Goal: Ask a question

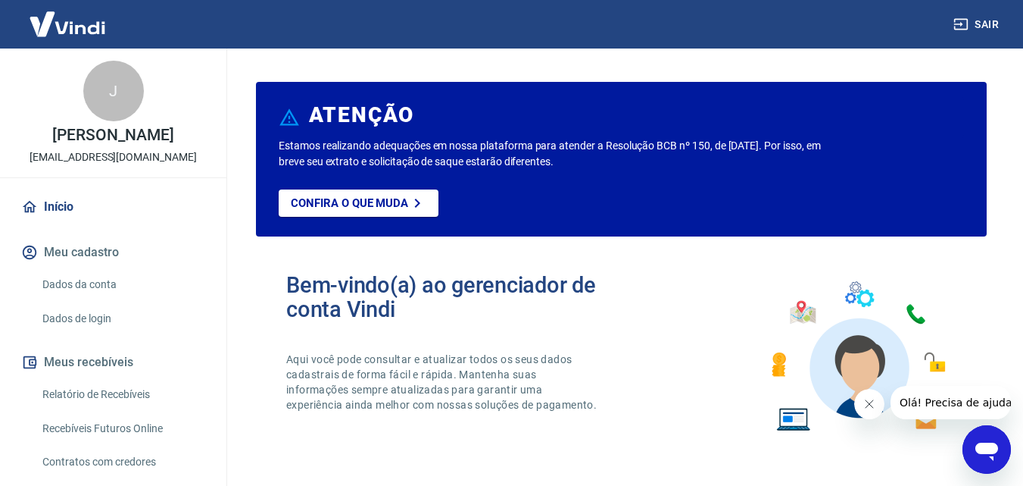
click at [993, 444] on icon "Abrir janela de mensagens" at bounding box center [987, 451] width 23 height 18
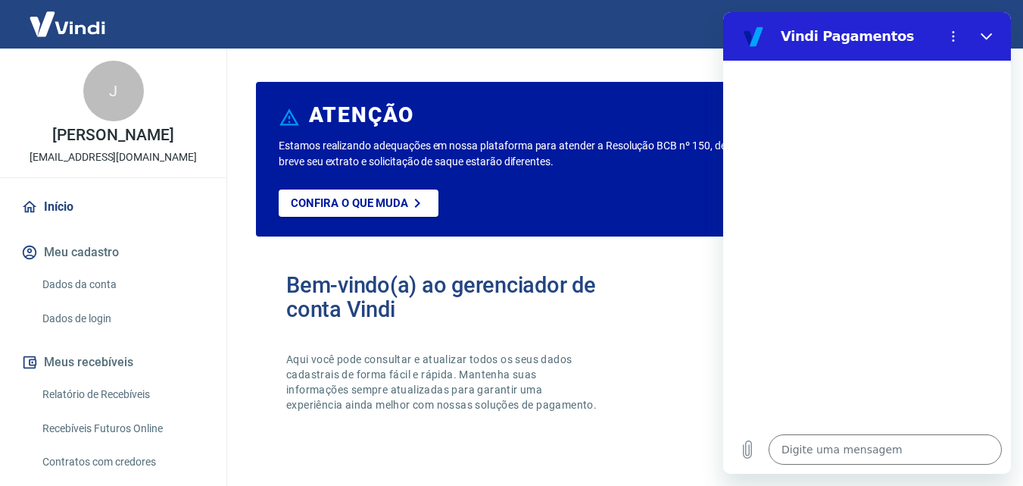
click at [876, 157] on div at bounding box center [867, 243] width 288 height 364
click at [948, 41] on icon "Menu de opções" at bounding box center [954, 36] width 12 height 12
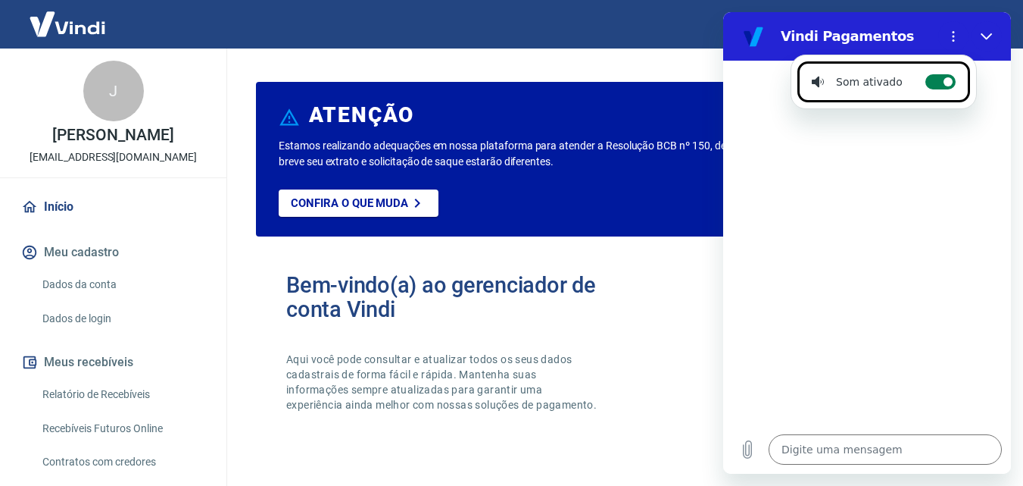
click at [932, 83] on label "Alternar notificações sonoras" at bounding box center [941, 81] width 30 height 15
click at [932, 83] on input "Alternar notificações sonoras" at bounding box center [941, 81] width 30 height 15
checkbox input "false"
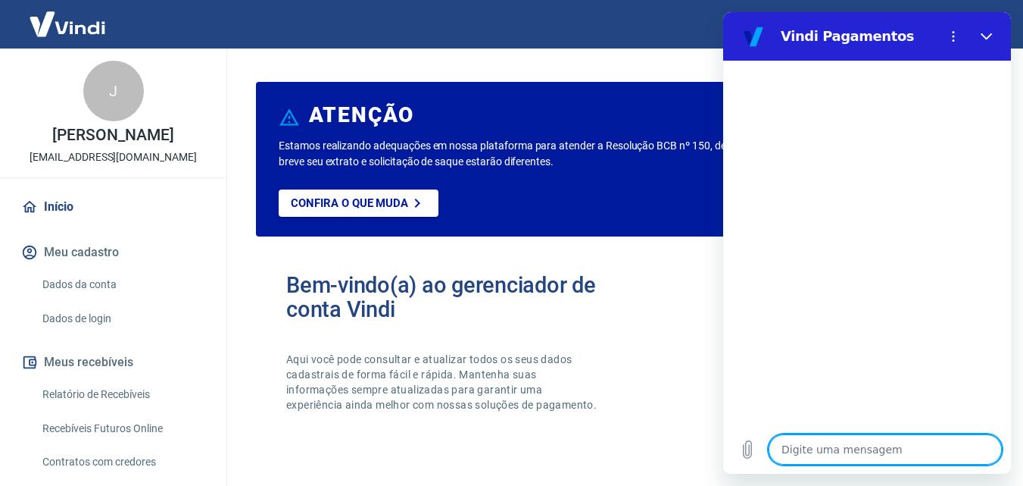
click at [804, 455] on textarea at bounding box center [885, 449] width 233 height 30
type textarea "o"
type textarea "x"
type textarea "oi"
type textarea "x"
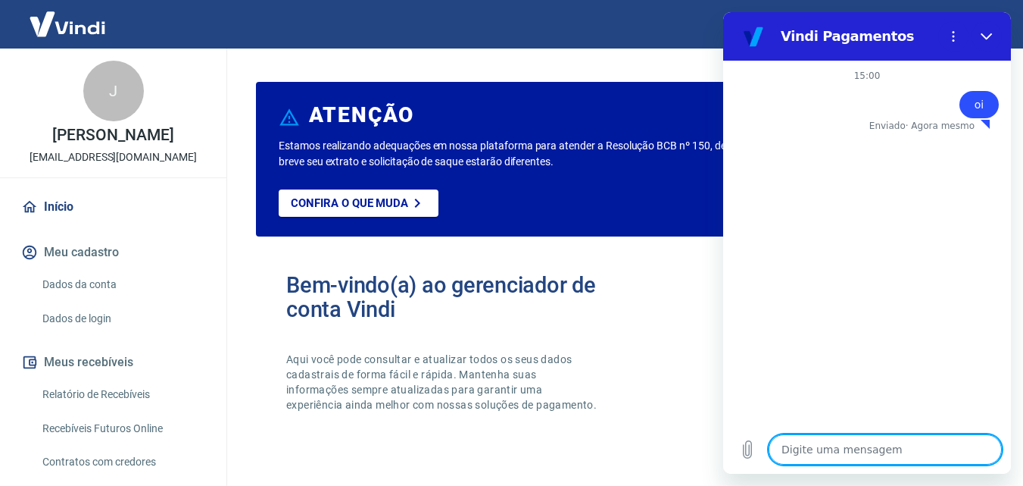
type textarea "x"
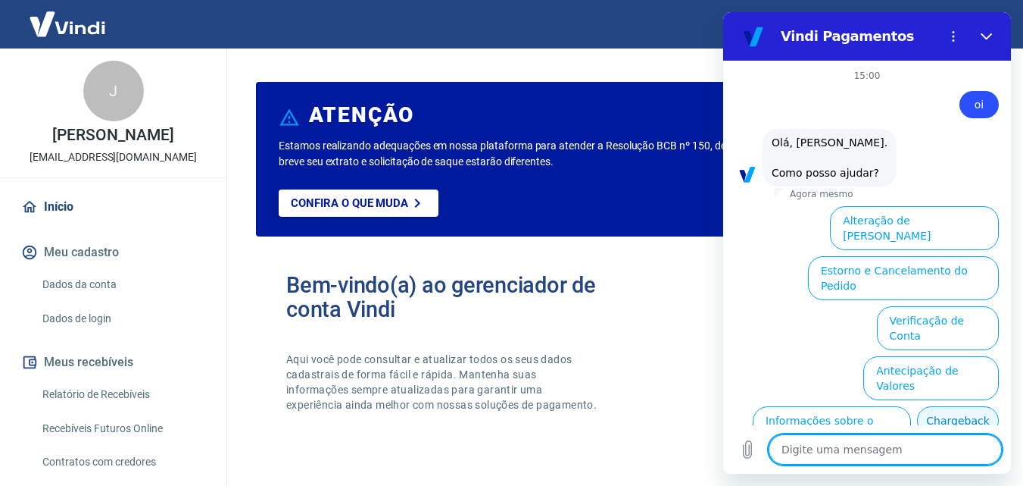
scroll to position [92, 0]
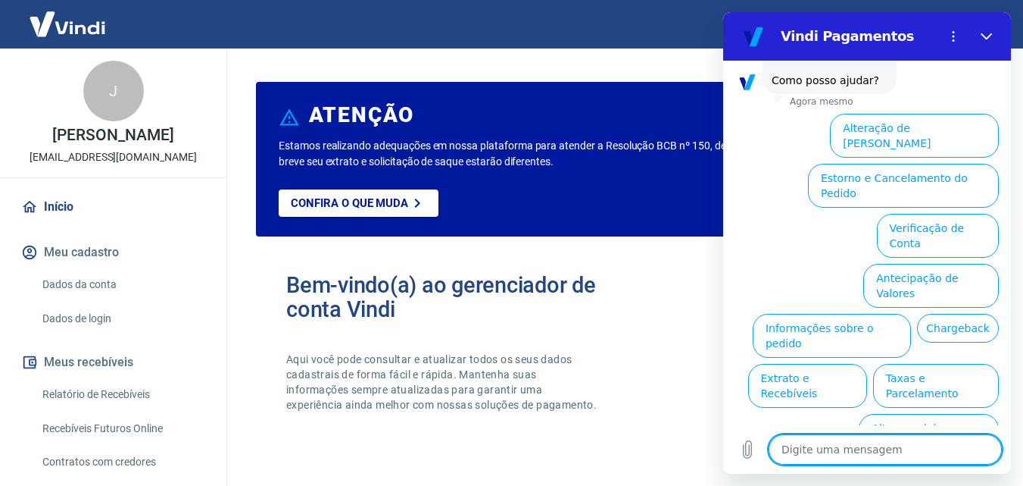
click at [864, 446] on textarea at bounding box center [885, 449] width 233 height 30
type textarea "c"
type textarea "x"
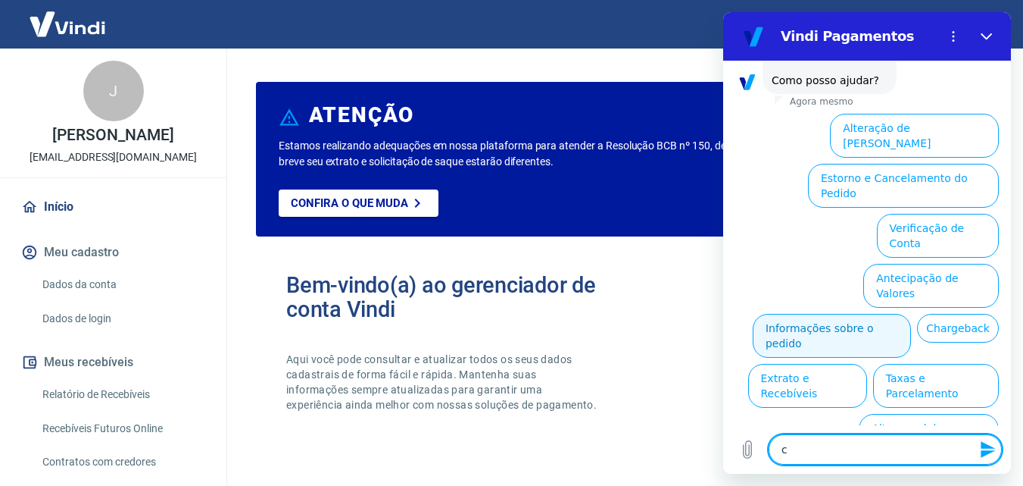
type textarea "ch"
type textarea "x"
type textarea "cha"
type textarea "x"
type textarea "cham"
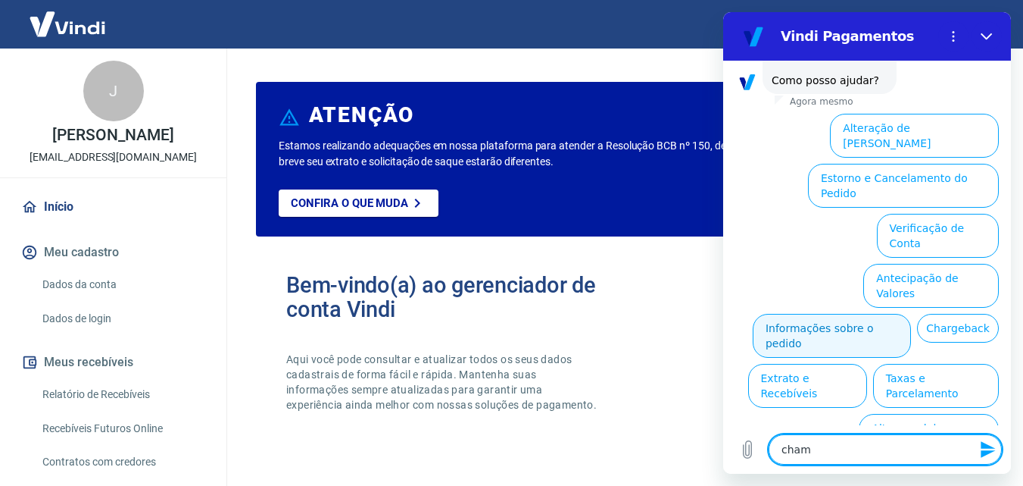
type textarea "x"
type textarea "chama"
type textarea "x"
type textarea "chamad"
type textarea "x"
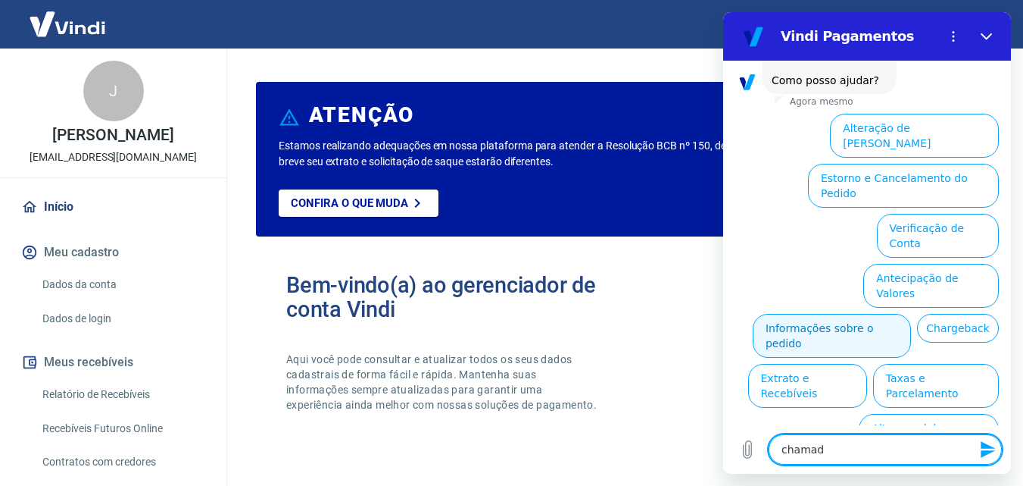
type textarea "chamado"
type textarea "x"
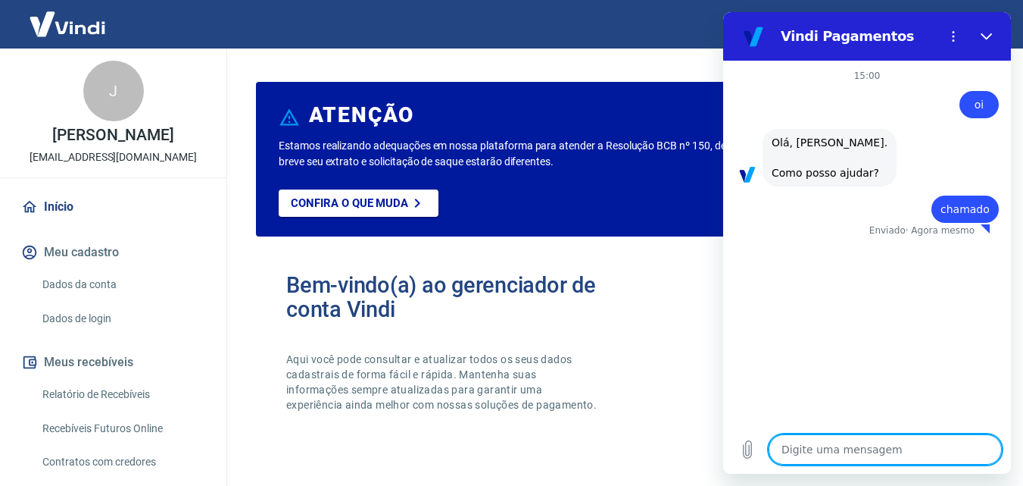
type textarea "x"
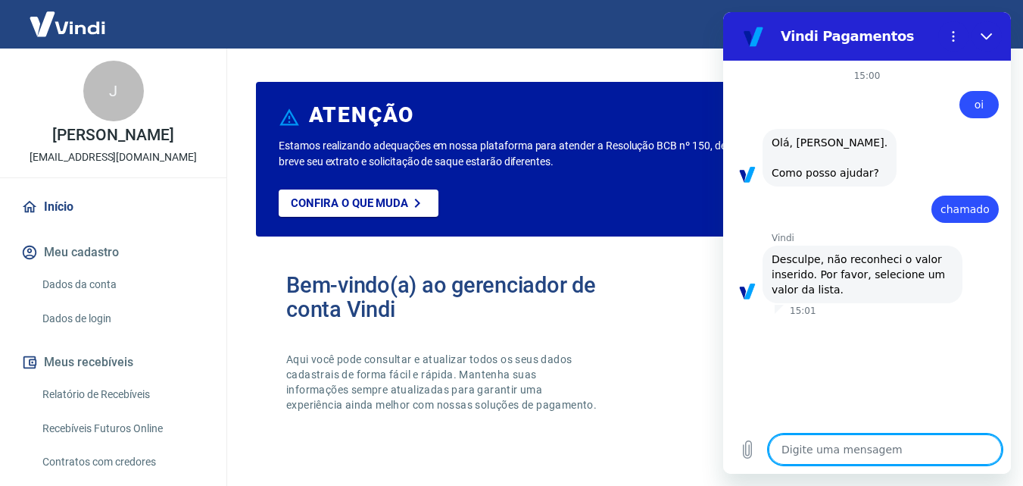
type textarea "1"
type textarea "x"
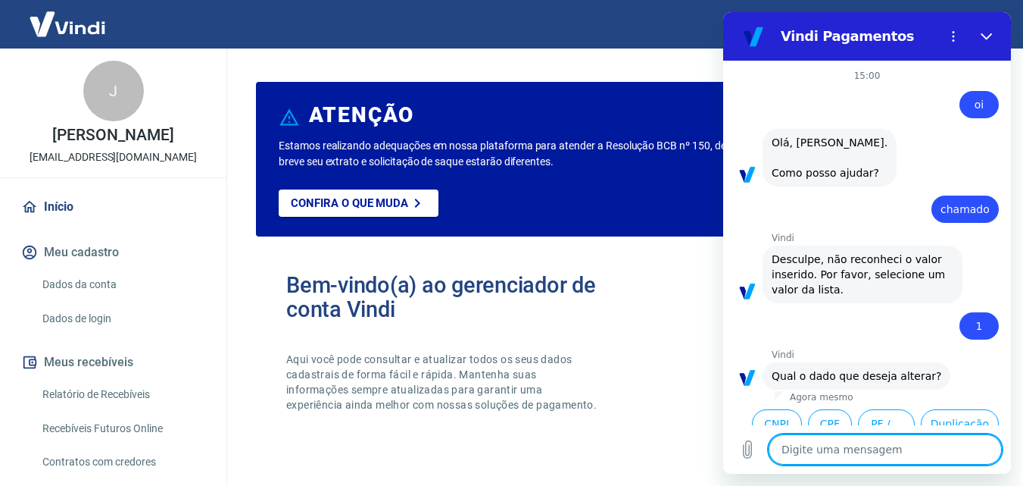
scroll to position [156, 0]
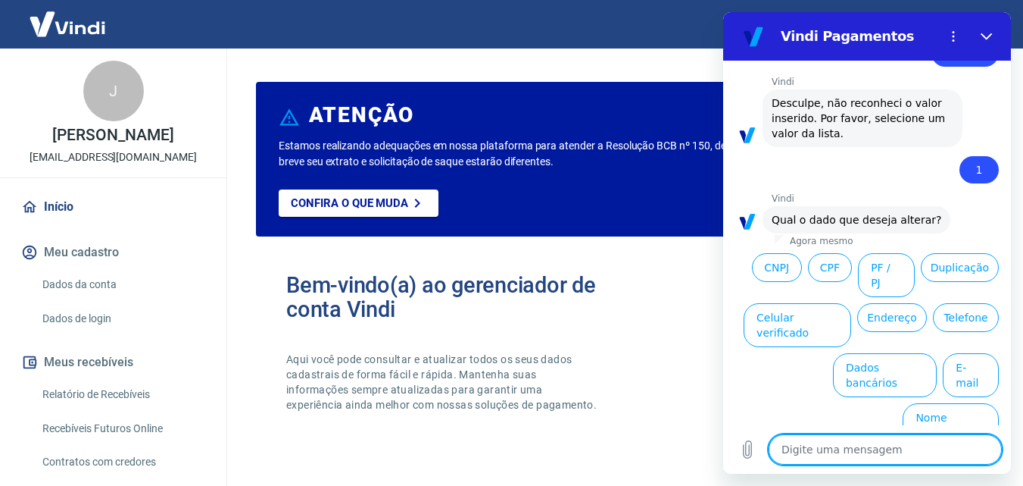
click at [866, 453] on textarea at bounding box center [885, 449] width 233 height 30
type textarea "5"
type textarea "x"
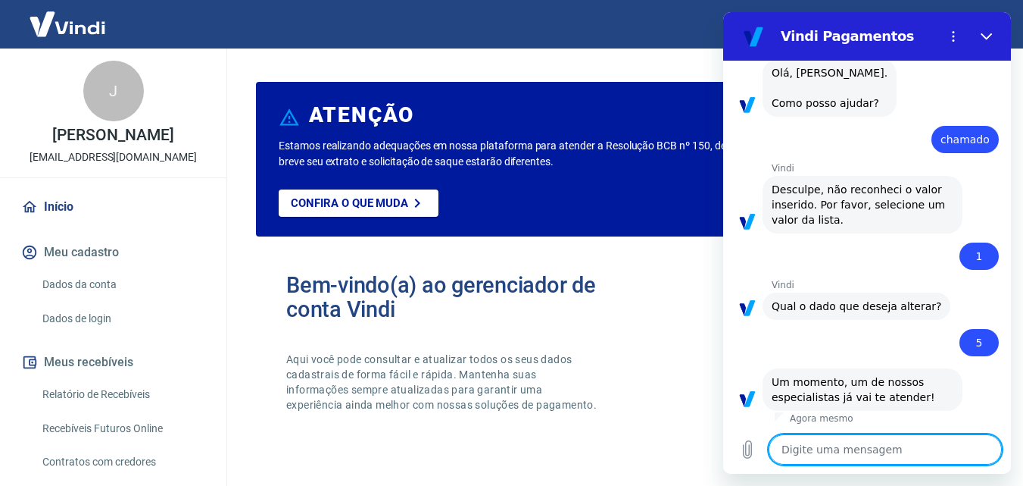
click at [833, 443] on textarea at bounding box center [885, 449] width 233 height 30
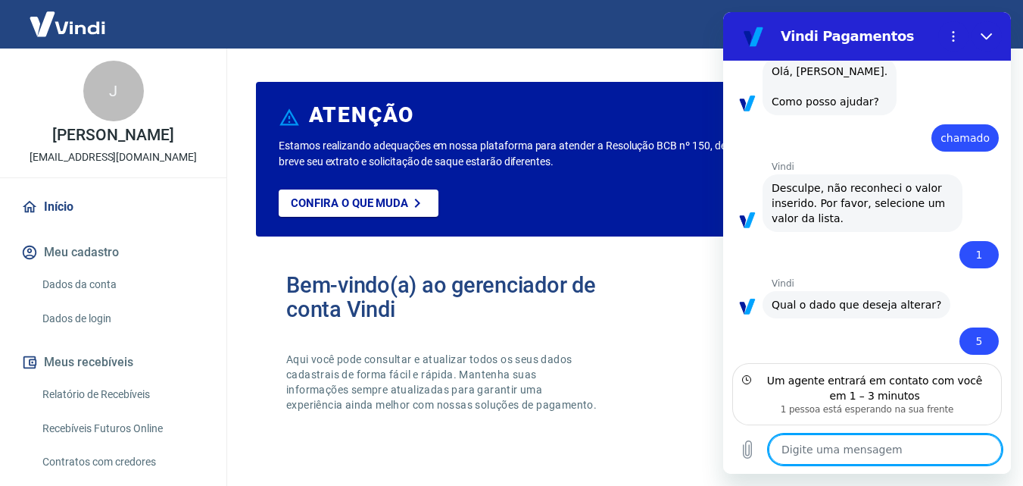
scroll to position [139, 0]
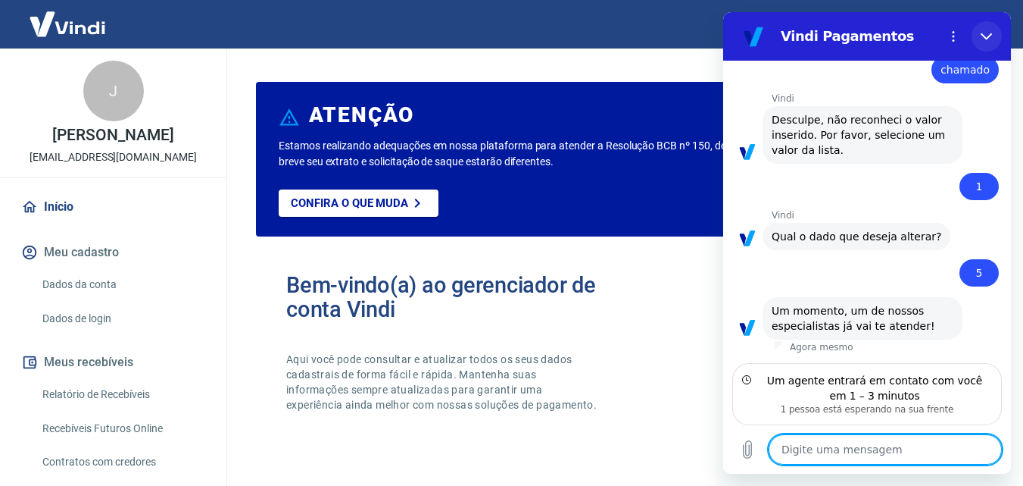
click at [995, 32] on button "Fechar" at bounding box center [987, 36] width 30 height 30
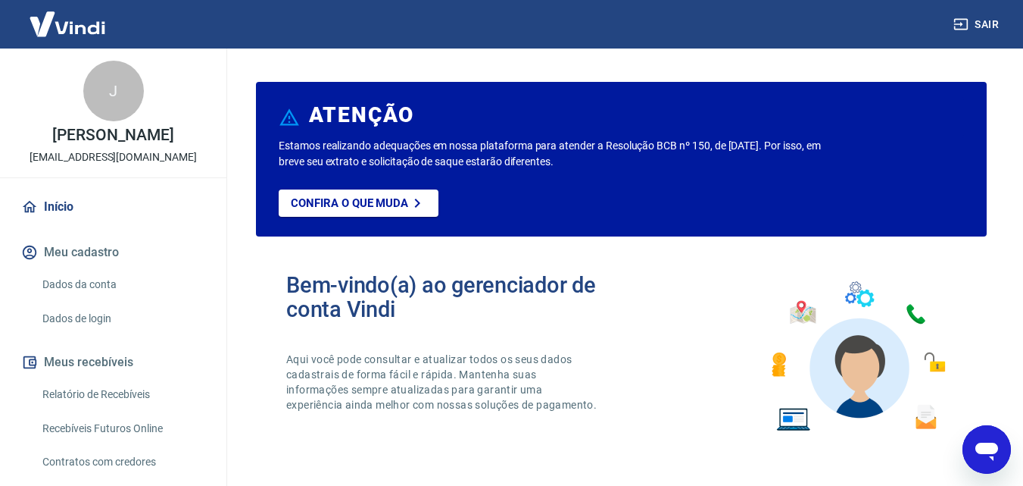
drag, startPoint x: 1011, startPoint y: 445, endPoint x: 32, endPoint y: 20, distance: 1067.6
click at [995, 445] on icon "Abrir janela de mensagens" at bounding box center [987, 451] width 23 height 18
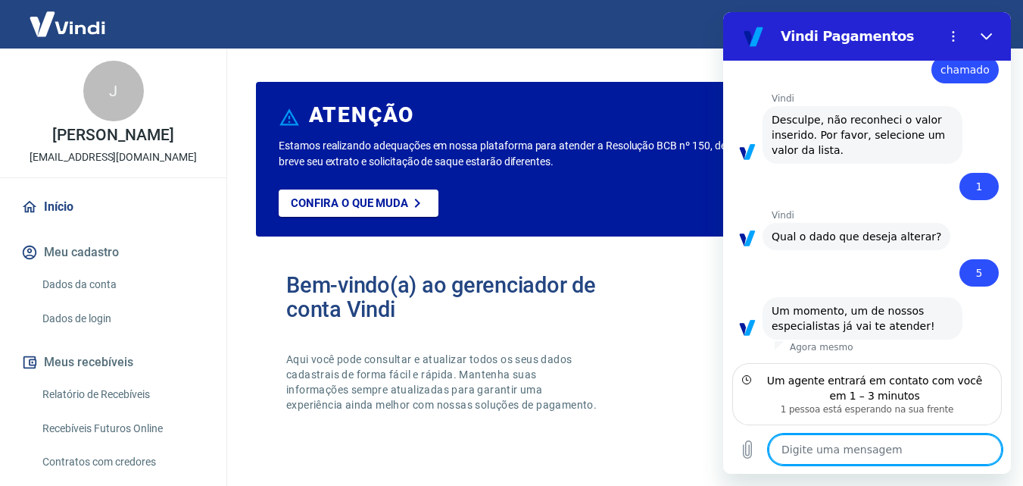
click at [839, 451] on textarea at bounding box center [885, 449] width 233 height 30
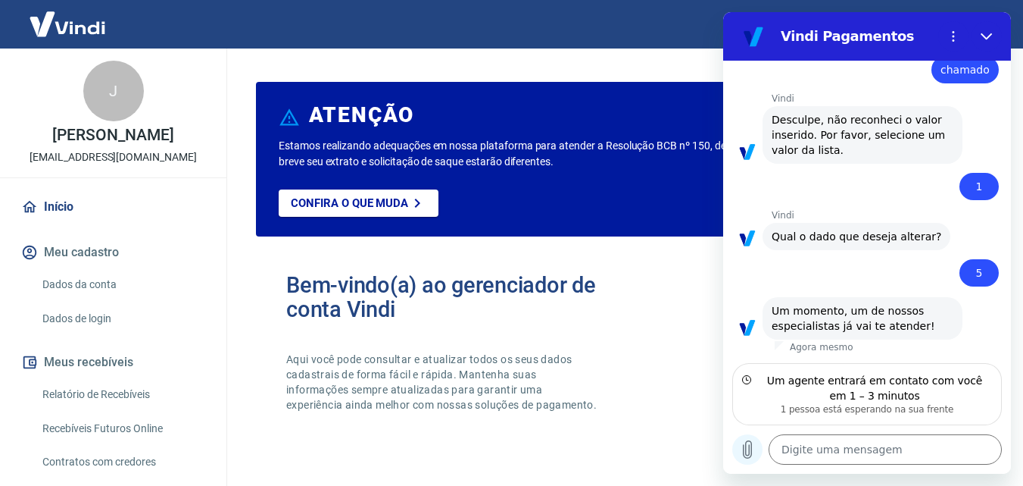
click at [752, 447] on icon "Carregar arquivo" at bounding box center [748, 449] width 8 height 17
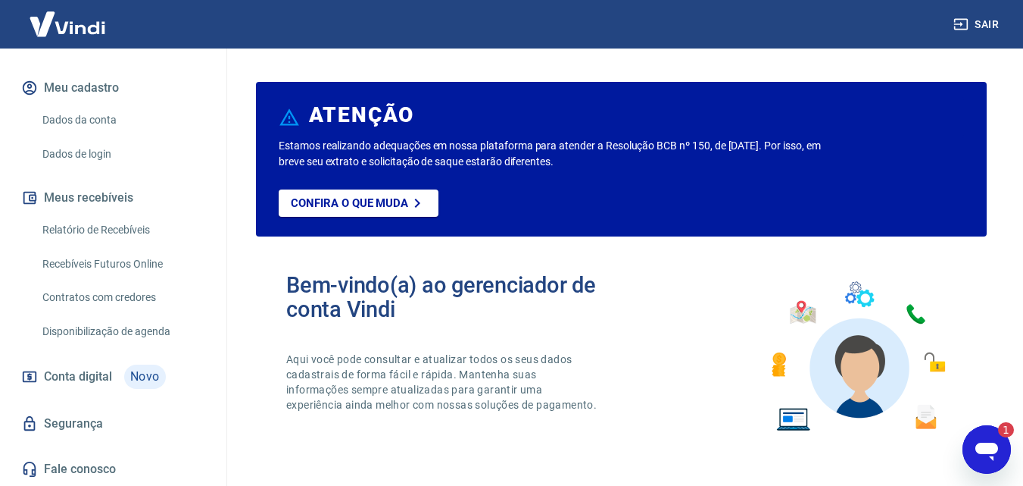
scroll to position [76, 0]
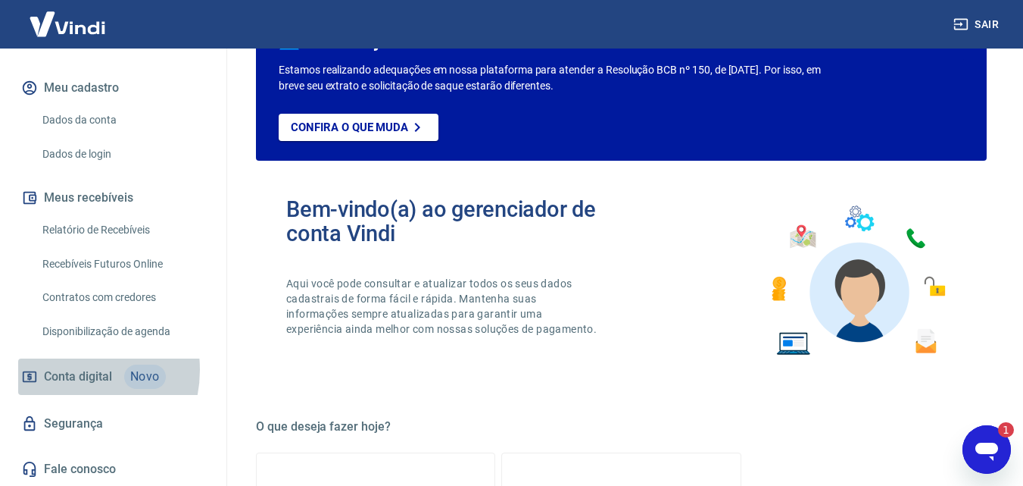
click at [67, 370] on span "Conta digital" at bounding box center [78, 376] width 68 height 21
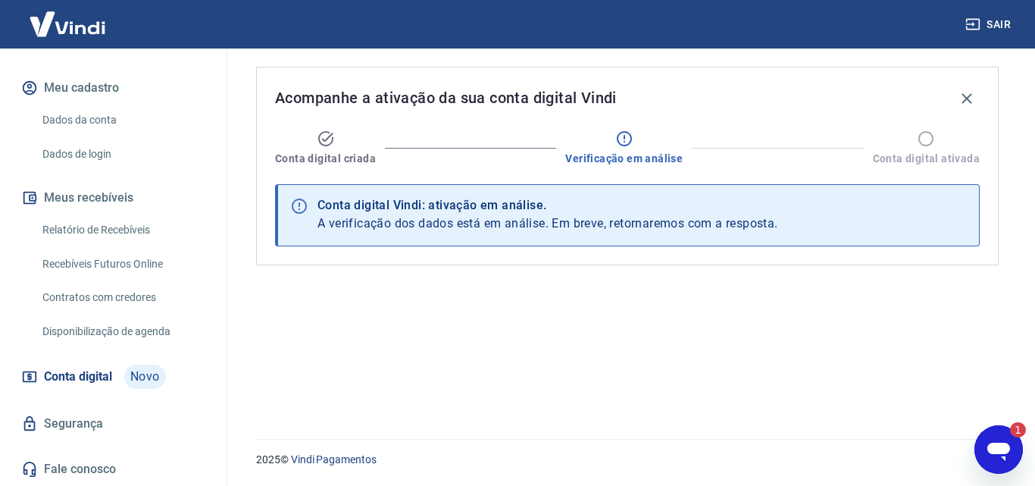
click at [770, 255] on div "Acompanhe a ativação da sua conta digital Vindi Conta digital criada Verificaçã…" at bounding box center [627, 166] width 742 height 198
click at [120, 291] on link "Contratos com credores" at bounding box center [122, 297] width 172 height 31
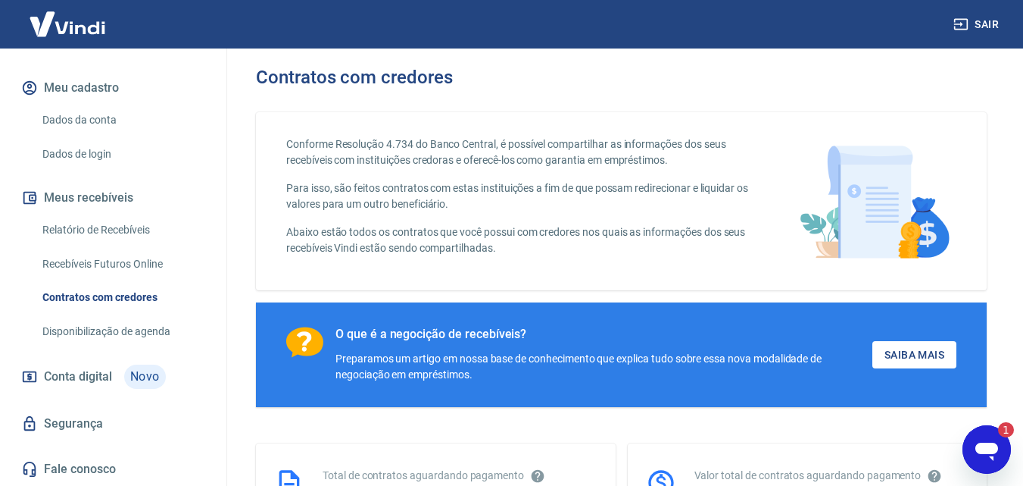
click at [118, 265] on link "Recebíveis Futuros Online" at bounding box center [122, 263] width 172 height 31
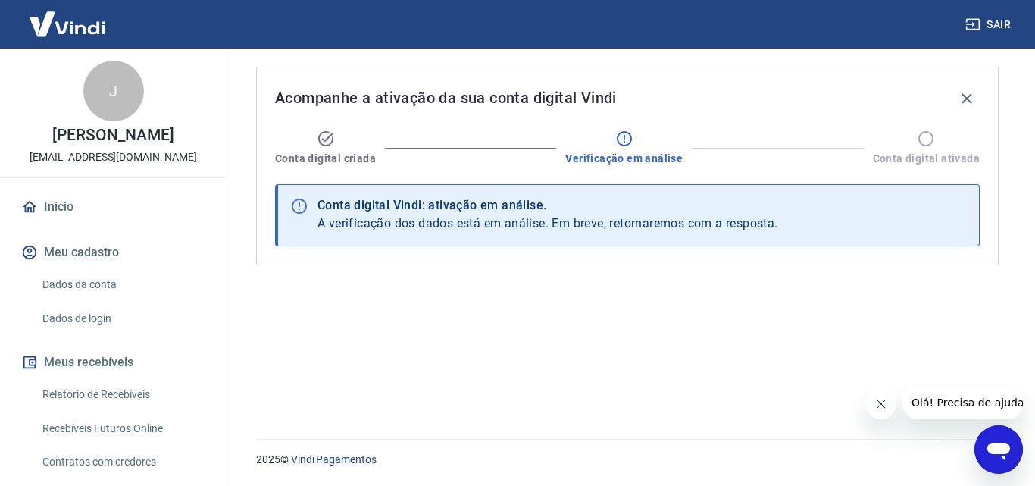
click at [1017, 463] on div "Abrir janela de mensagens" at bounding box center [998, 448] width 45 height 45
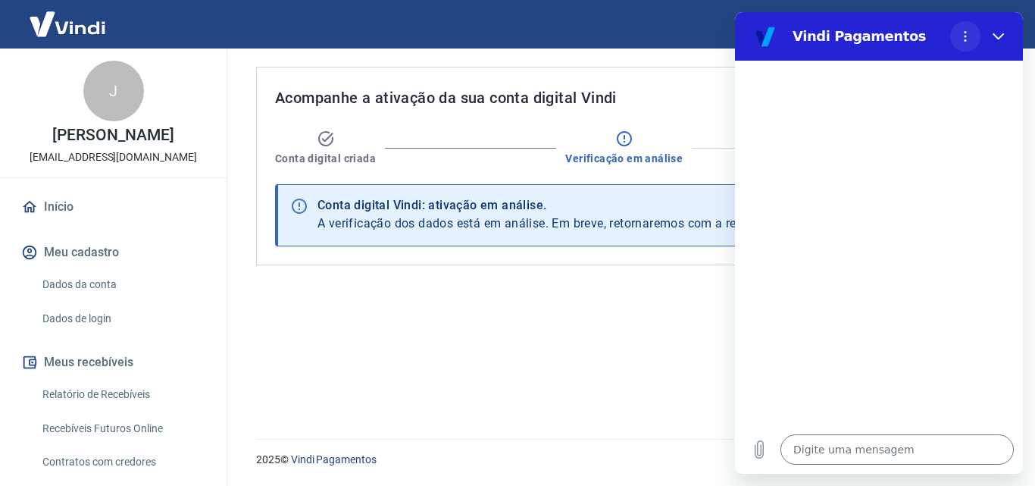
click at [970, 35] on icon "Menu de opções" at bounding box center [965, 36] width 12 height 12
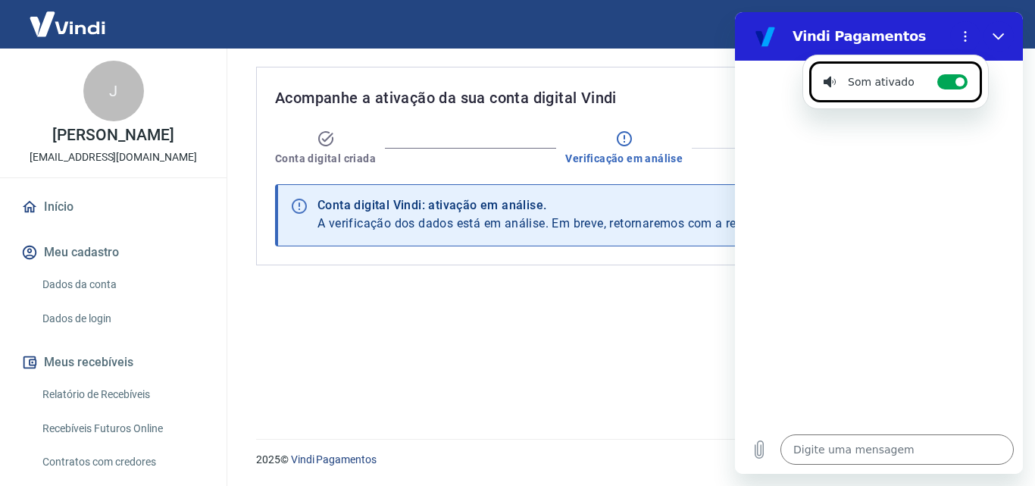
click at [414, 373] on div "Acompanhe a ativação da sua conta digital Vindi Conta digital criada Verificaçã…" at bounding box center [627, 234] width 779 height 372
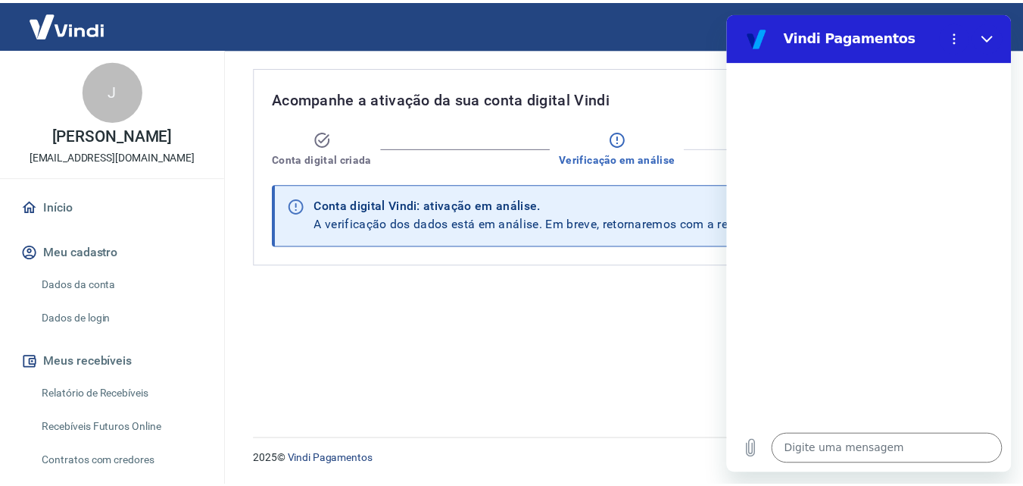
scroll to position [164, 0]
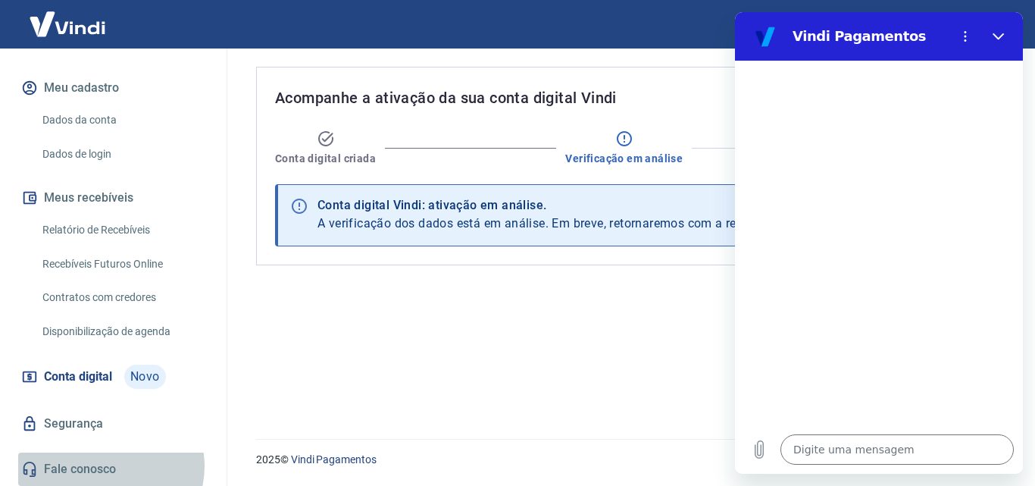
click at [108, 466] on link "Fale conosco" at bounding box center [113, 468] width 190 height 33
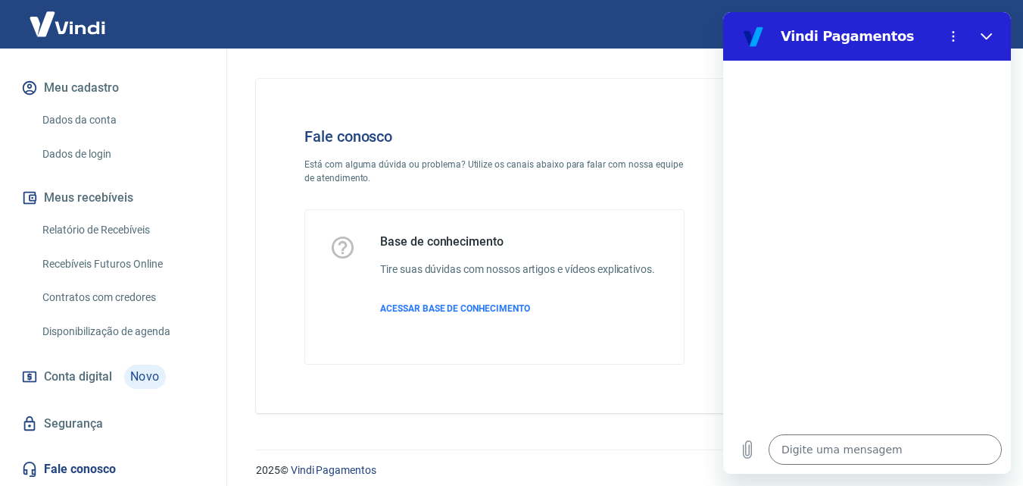
click at [105, 466] on link "Fale conosco" at bounding box center [113, 468] width 190 height 33
click at [566, 358] on div "Base de conhecimento Tire suas dúvidas com nossos artigos e vídeos explicativos…" at bounding box center [494, 287] width 379 height 154
click at [439, 310] on span "ACESSAR BASE DE CONHECIMENTO" at bounding box center [455, 308] width 150 height 11
click at [995, 33] on button "Fechar" at bounding box center [987, 36] width 30 height 30
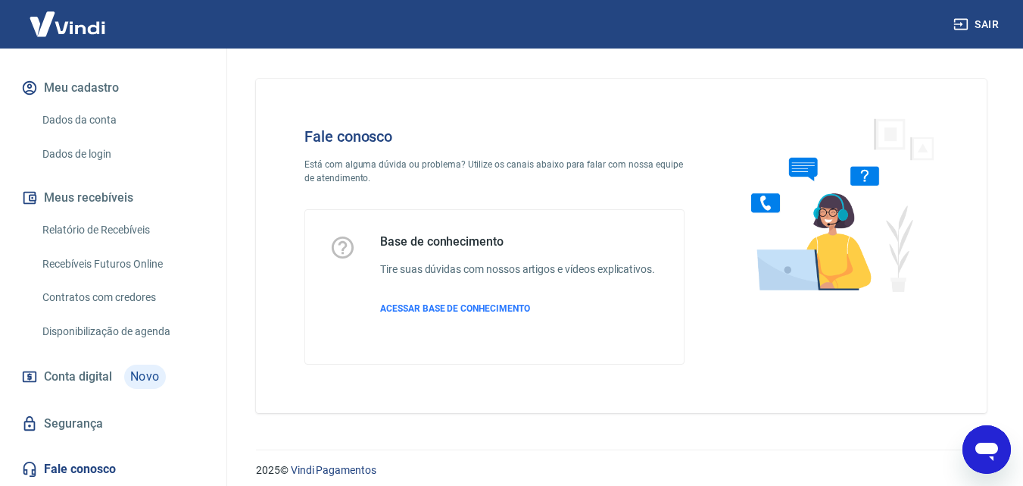
click at [965, 455] on div "Abrir janela de mensagens" at bounding box center [986, 448] width 45 height 45
type textarea "x"
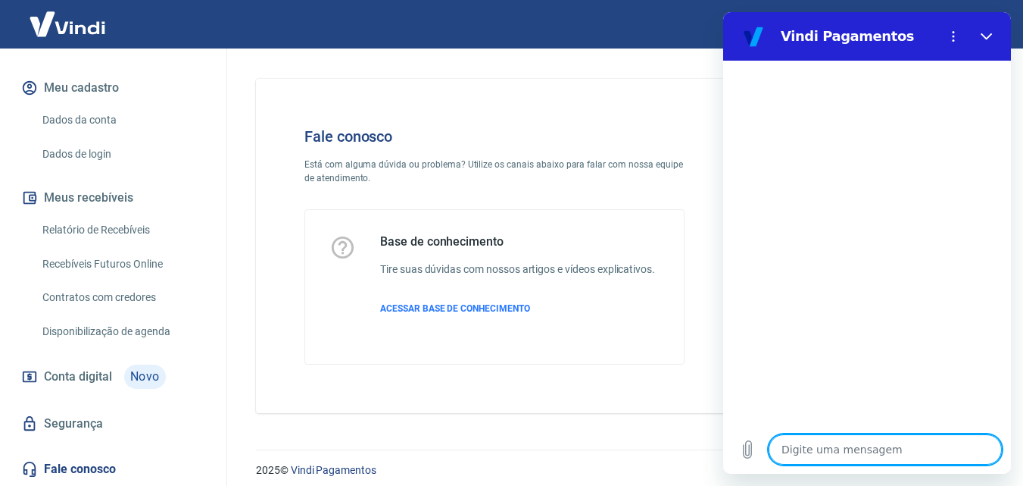
type textarea "p"
type textarea "x"
type textarea "o"
type textarea "x"
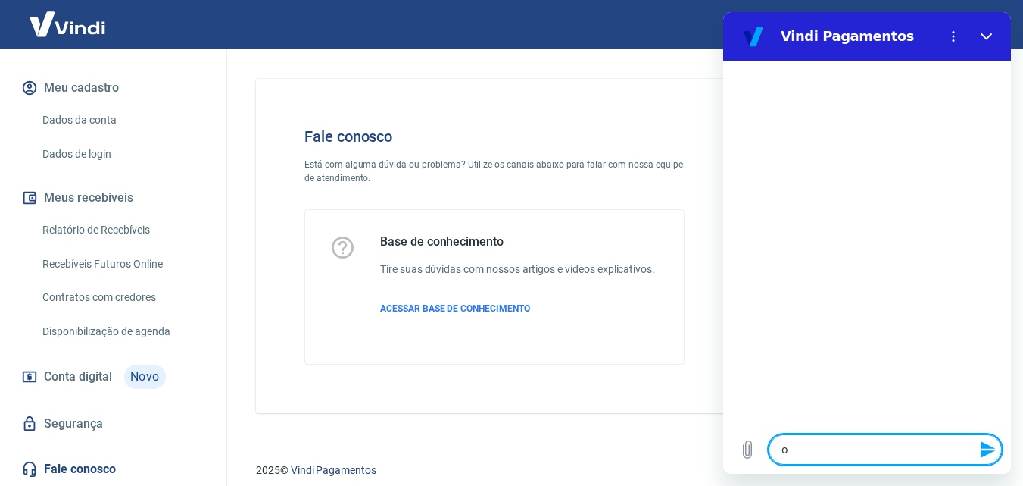
type textarea "oi"
type textarea "x"
type textarea "oio"
type textarea "x"
type textarea "oi"
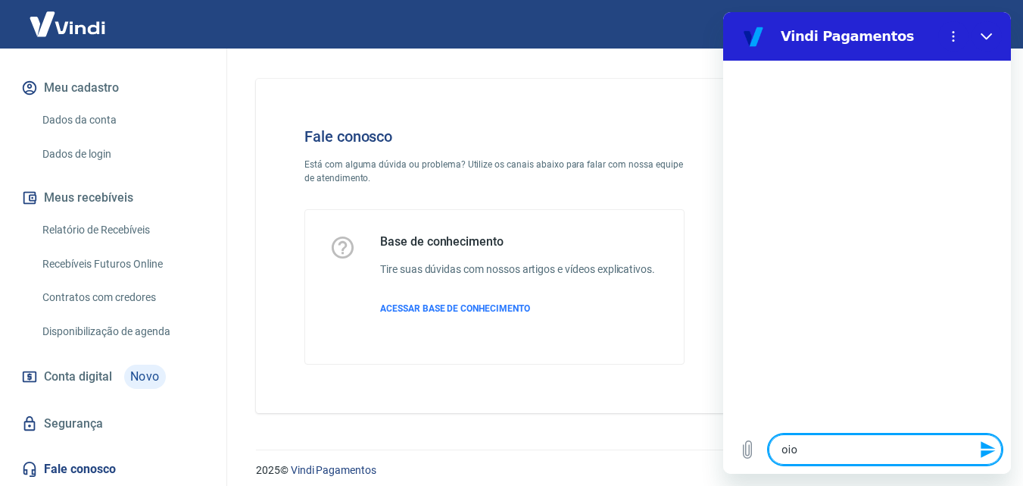
type textarea "x"
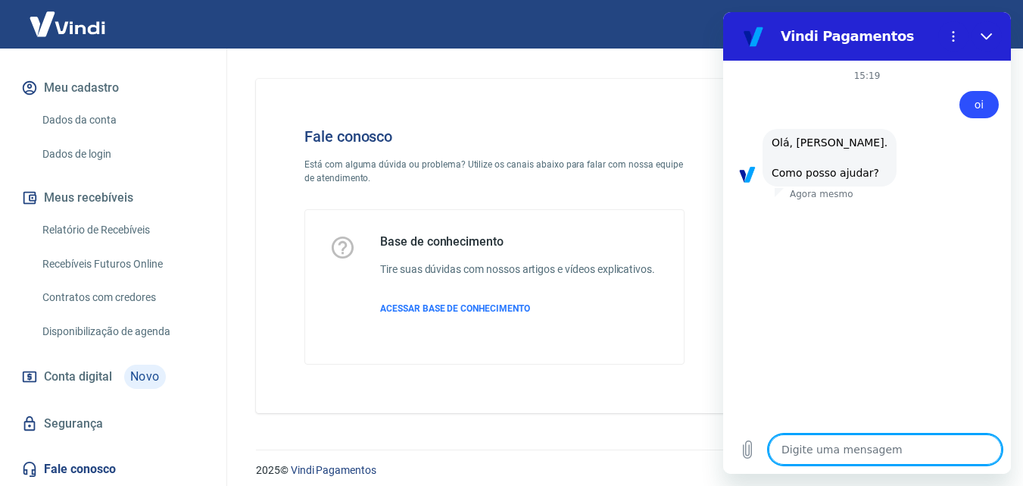
scroll to position [92, 0]
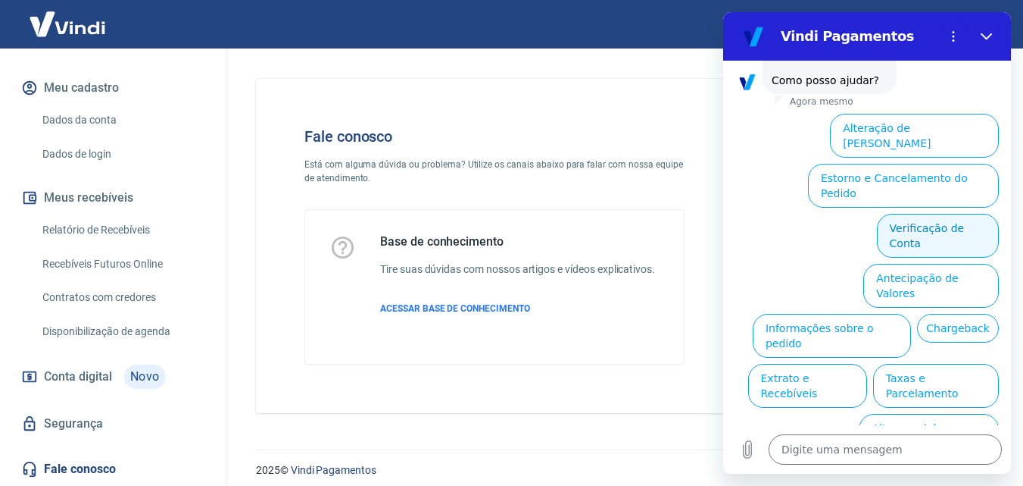
click at [910, 214] on button "Verificação de Conta" at bounding box center [938, 236] width 122 height 44
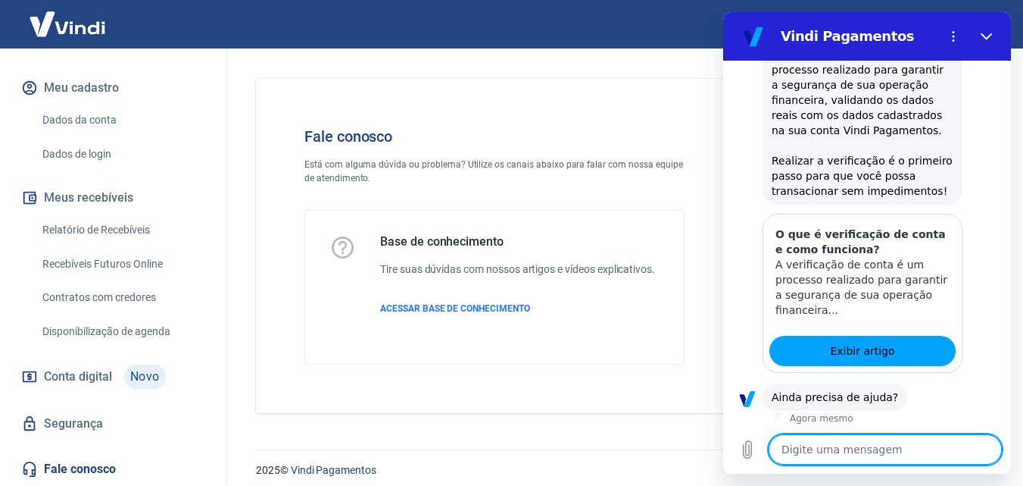
scroll to position [242, 0]
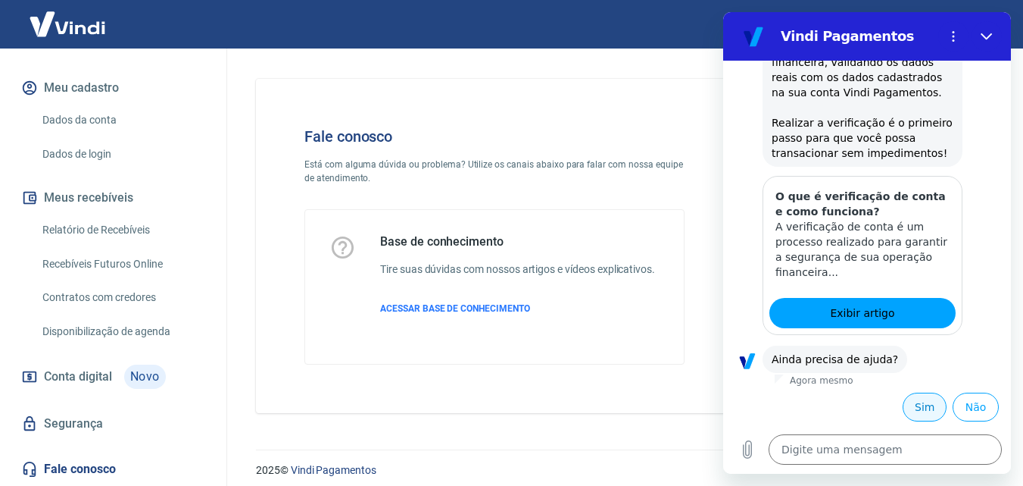
click at [919, 410] on button "Sim" at bounding box center [925, 406] width 44 height 29
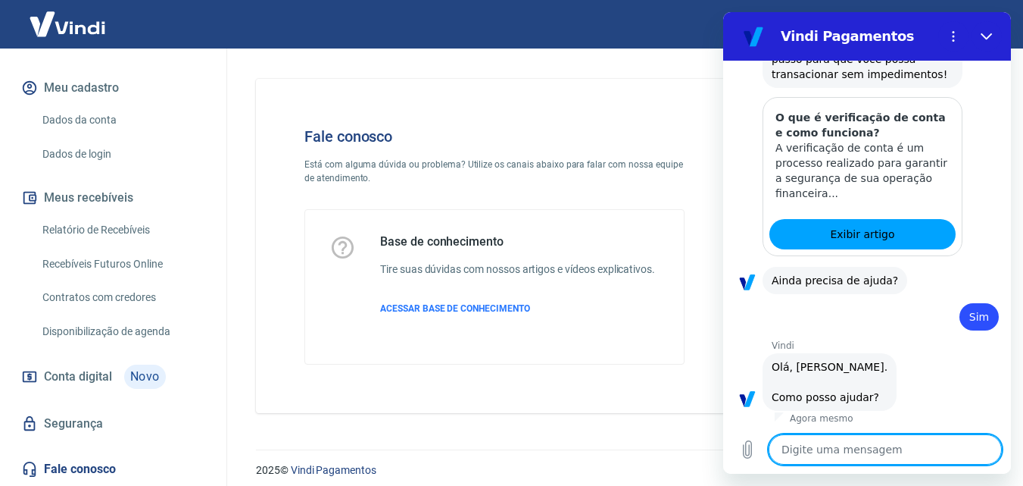
scroll to position [638, 0]
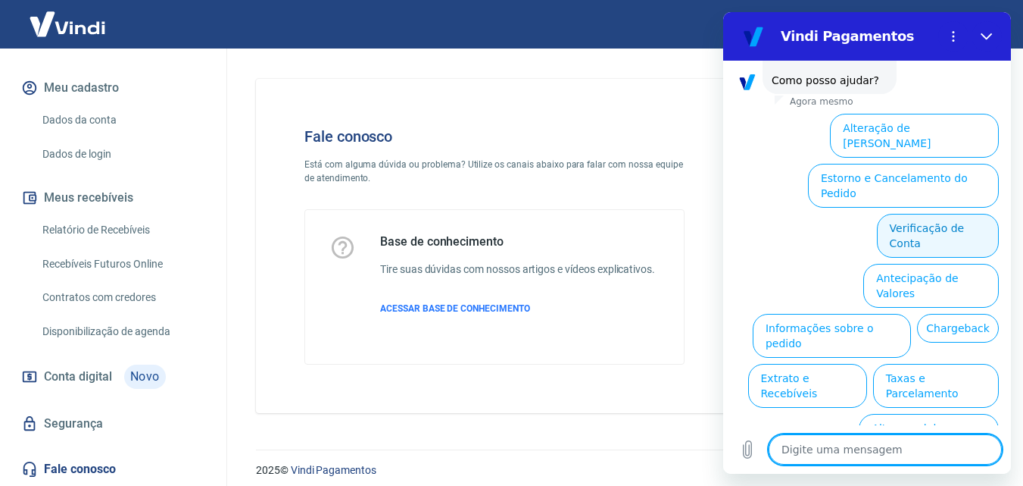
click at [921, 214] on button "Verificação de Conta" at bounding box center [938, 236] width 122 height 44
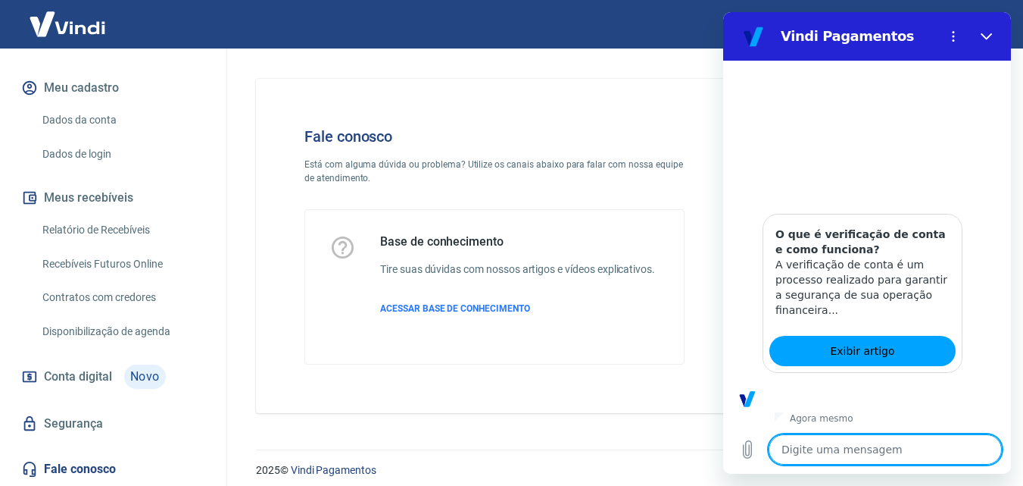
scroll to position [788, 0]
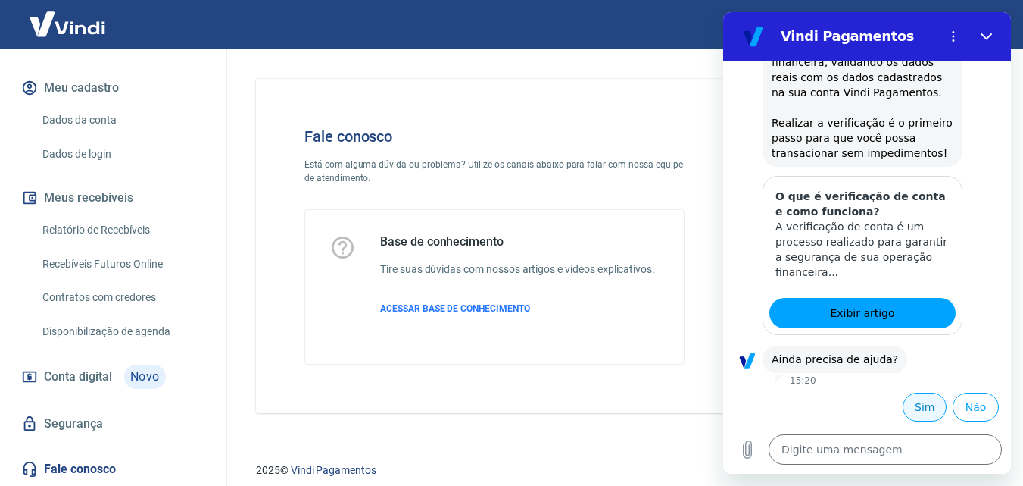
click at [906, 399] on button "Sim" at bounding box center [925, 406] width 44 height 29
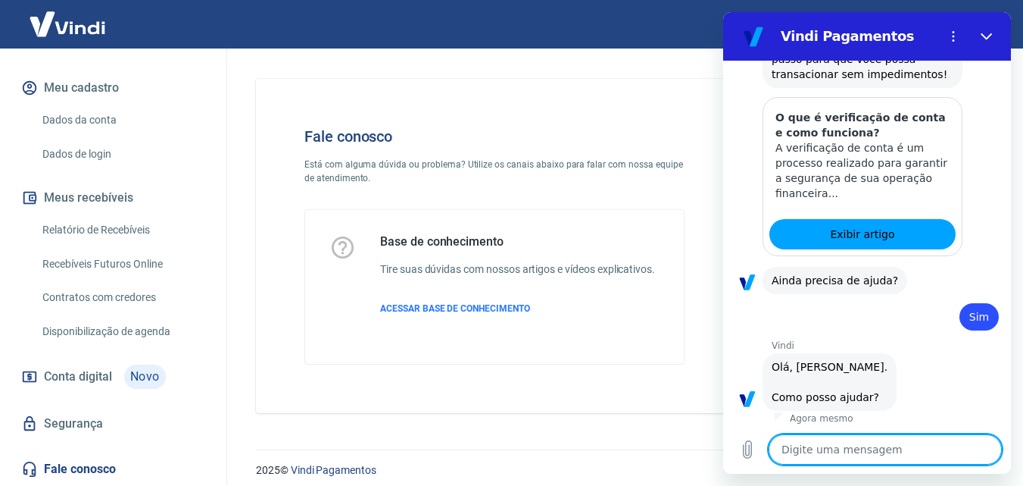
scroll to position [1183, 0]
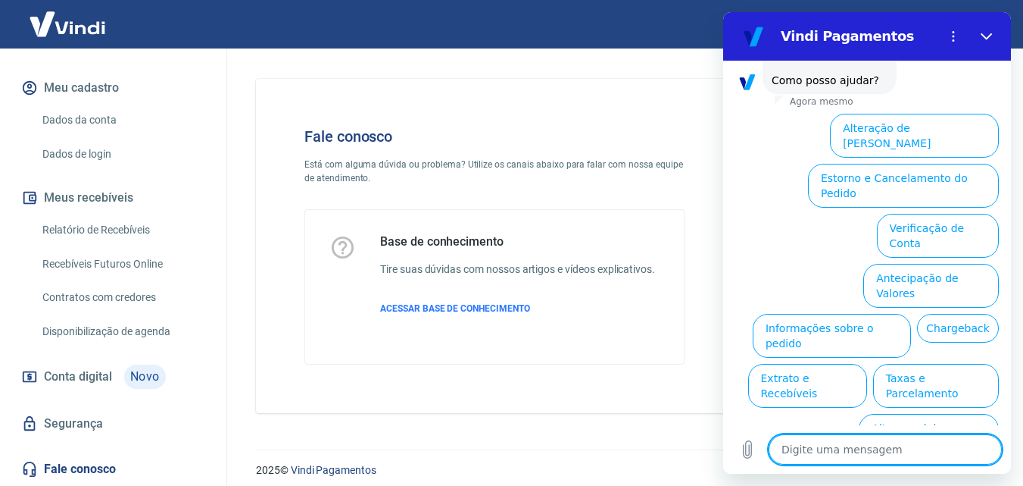
click at [931, 464] on button "Assinaturas e Faturas Tray" at bounding box center [926, 486] width 146 height 44
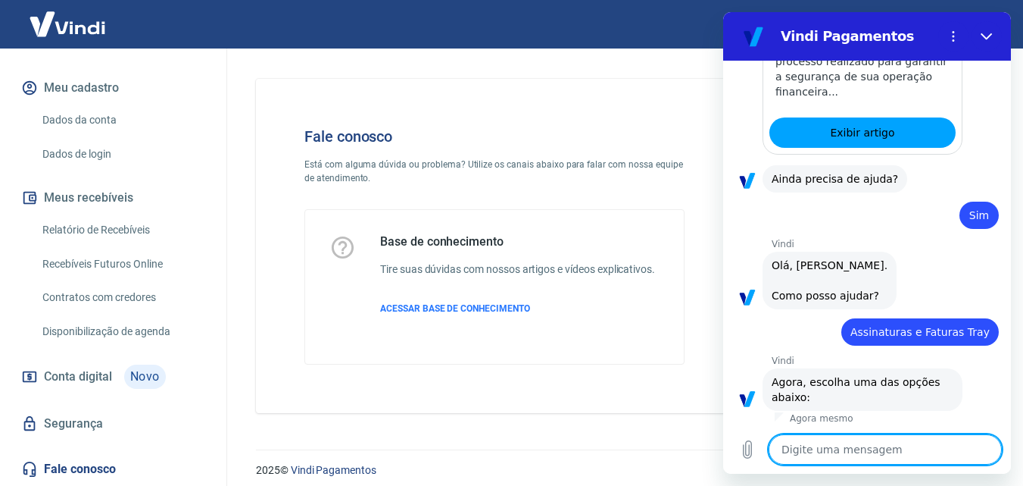
scroll to position [1285, 0]
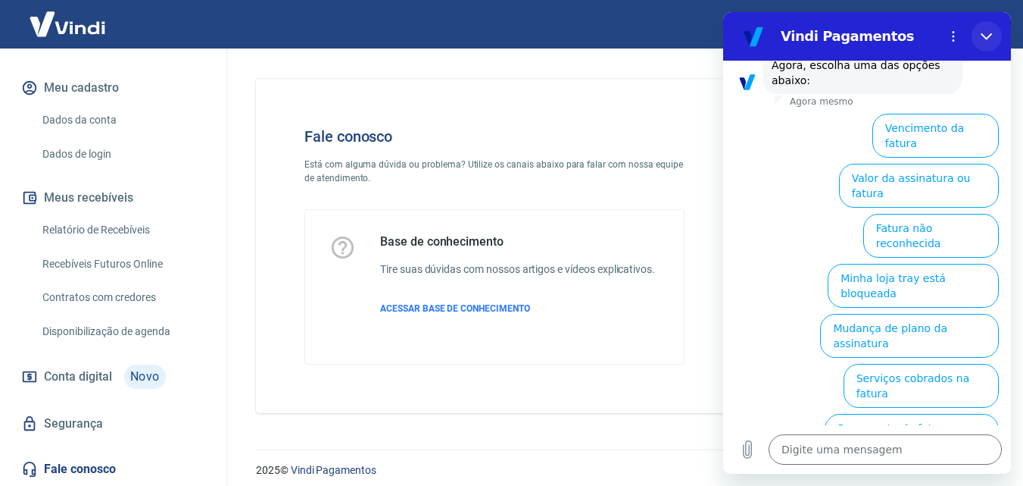
click at [976, 45] on button "Fechar" at bounding box center [987, 36] width 30 height 30
type textarea "x"
